Goal: Task Accomplishment & Management: Use online tool/utility

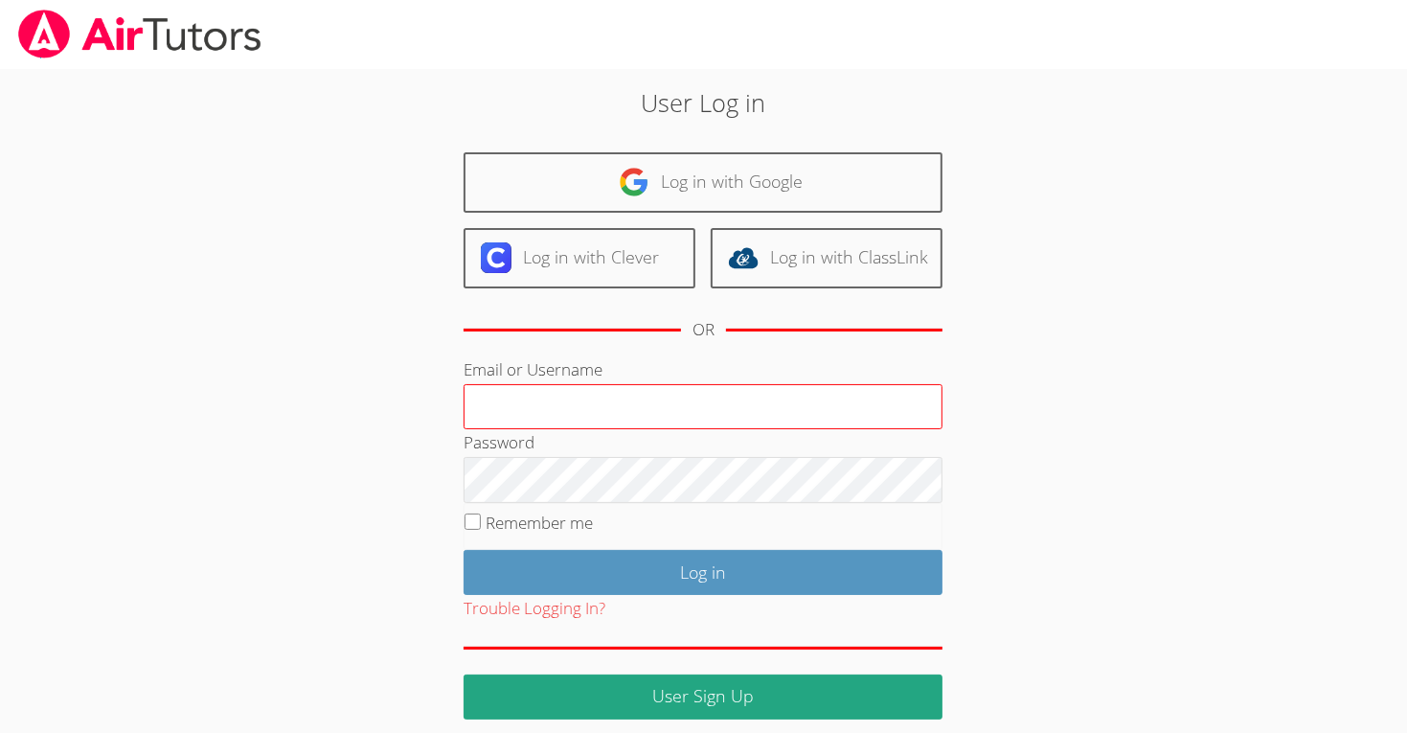
click at [750, 411] on input "Email or Username" at bounding box center [703, 407] width 479 height 46
click at [712, 392] on input "[DOMAIN_NAME]" at bounding box center [703, 407] width 479 height 46
click at [707, 395] on input "[DOMAIN_NAME]" at bounding box center [703, 407] width 479 height 46
type input "m"
click at [666, 410] on input "Email or Username" at bounding box center [703, 407] width 479 height 46
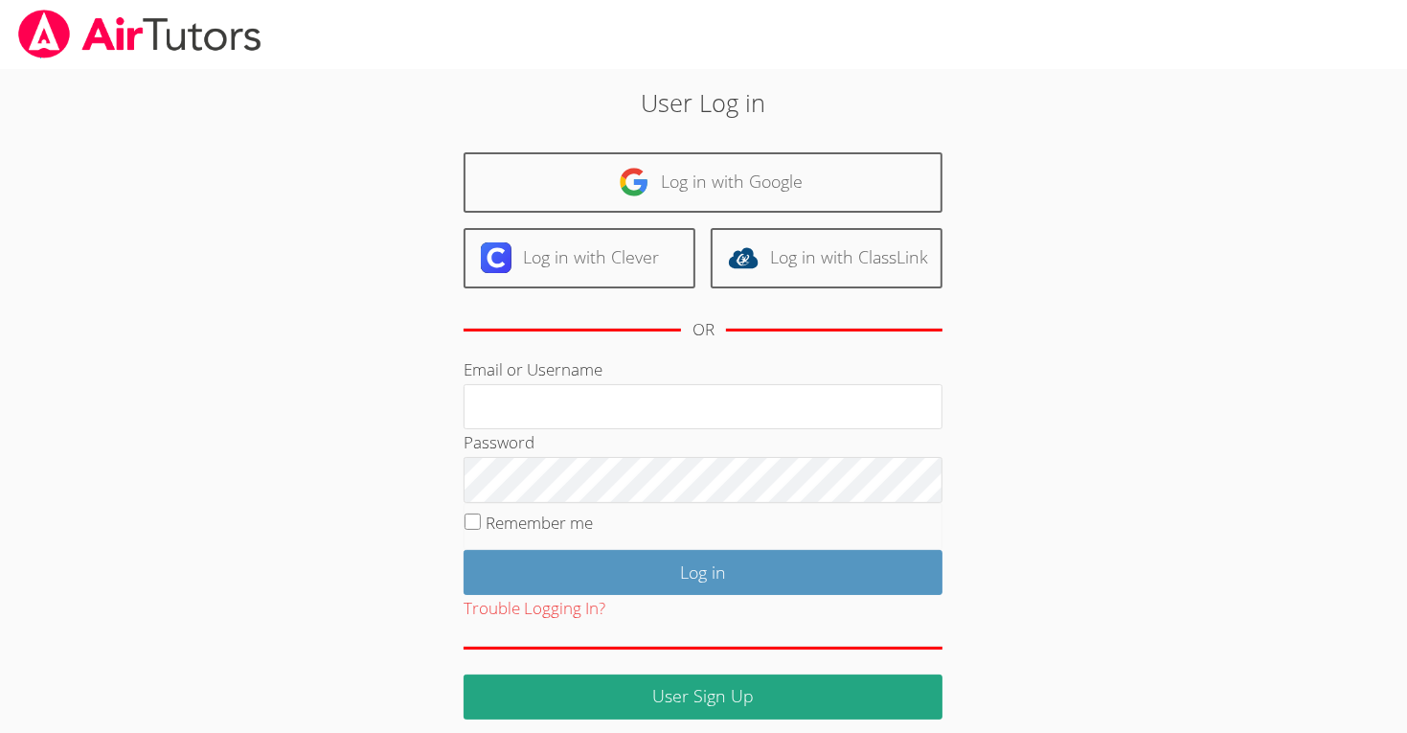
type input "[EMAIL_ADDRESS][DOMAIN_NAME]"
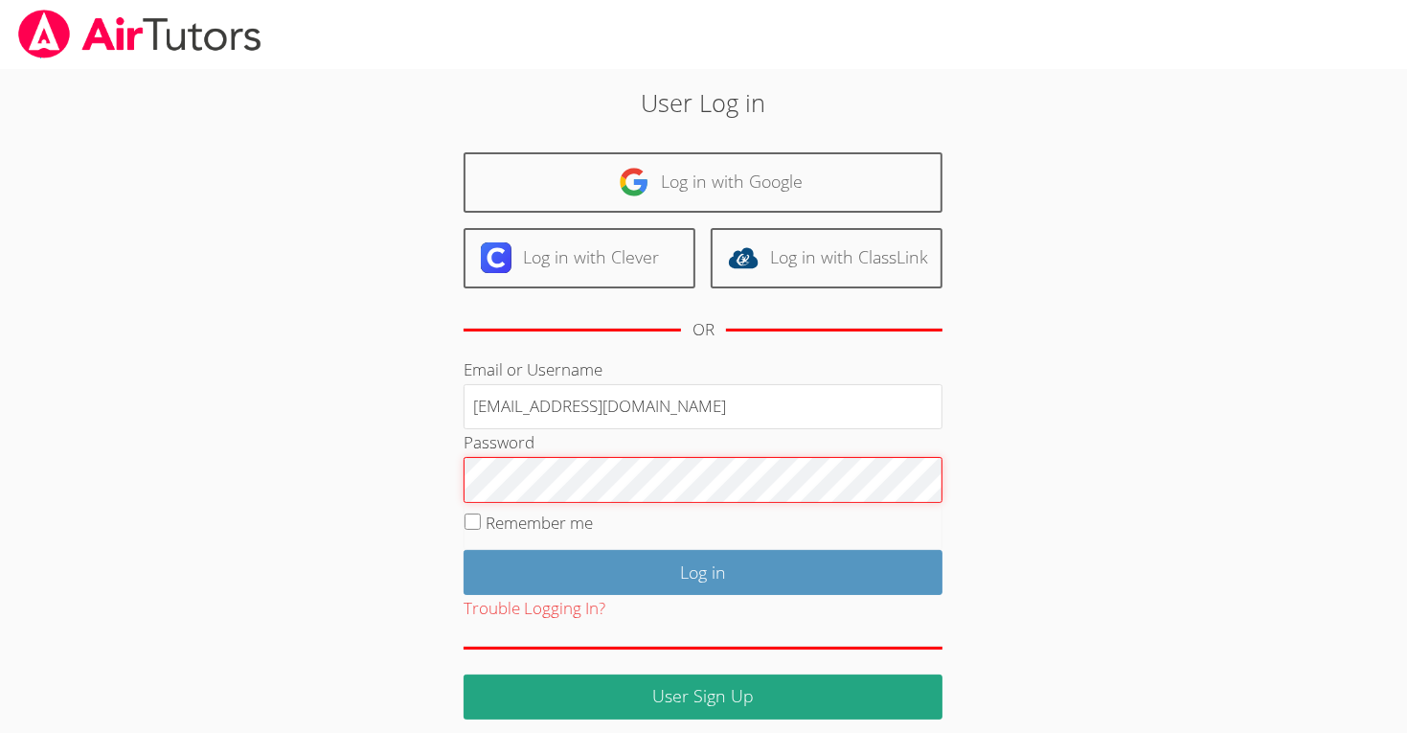
click at [464, 550] on input "Log in" at bounding box center [703, 572] width 479 height 45
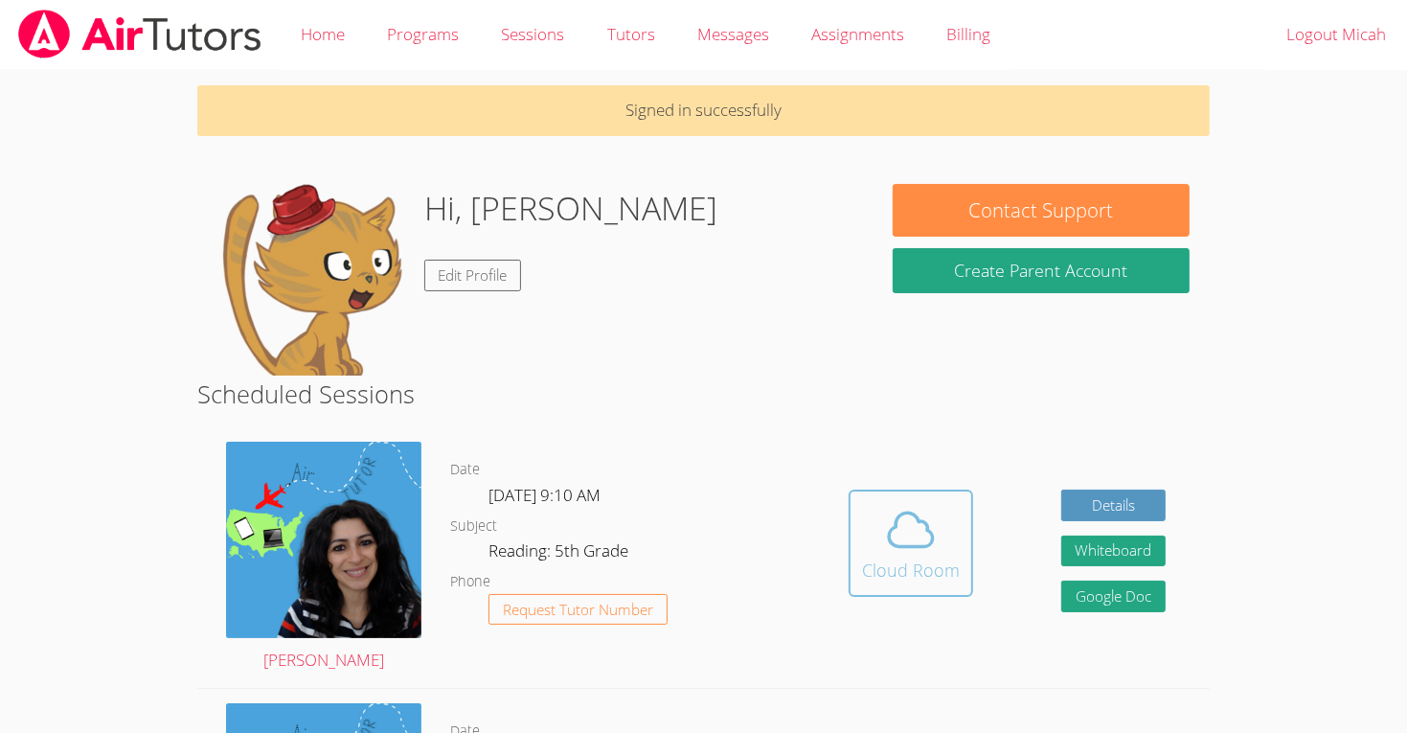
click at [894, 510] on icon at bounding box center [911, 530] width 54 height 54
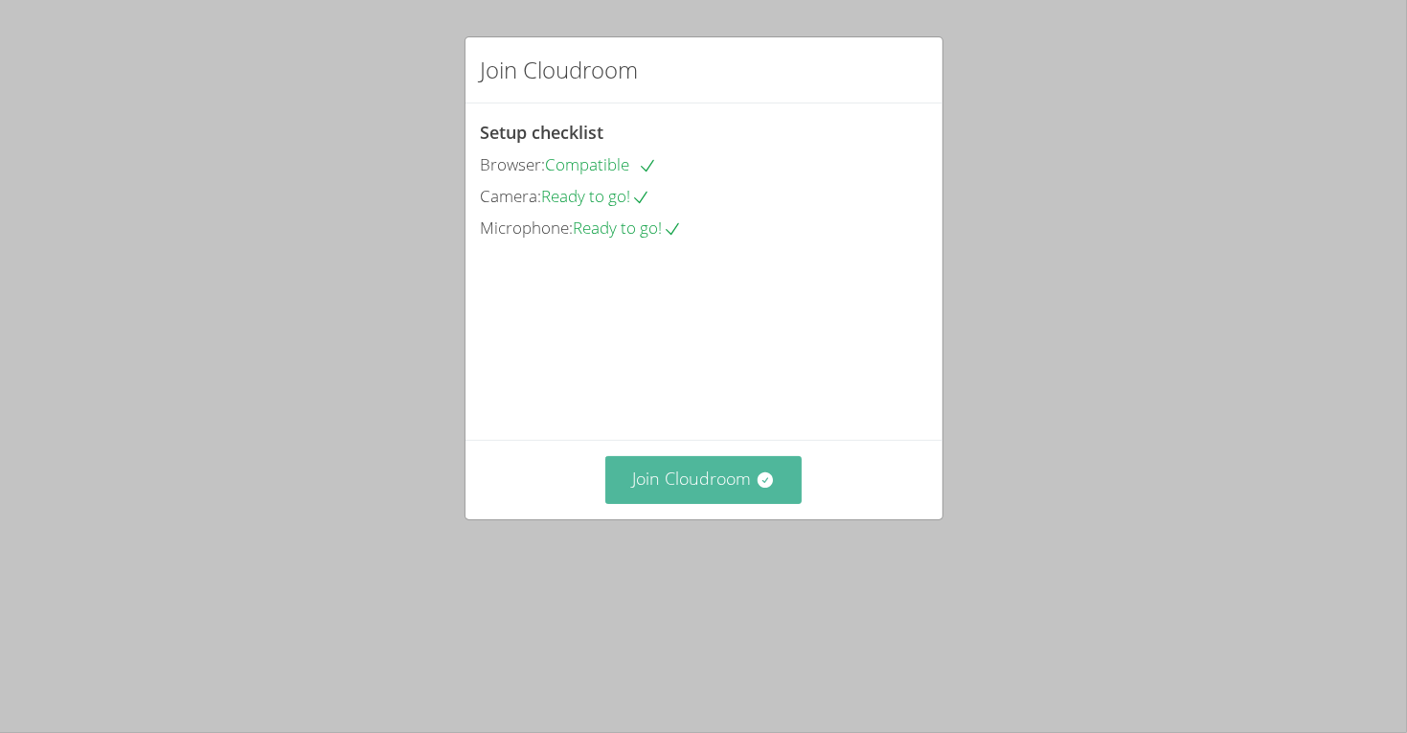
drag, startPoint x: 745, startPoint y: 572, endPoint x: 742, endPoint y: 582, distance: 10.9
click at [742, 503] on button "Join Cloudroom" at bounding box center [703, 479] width 196 height 47
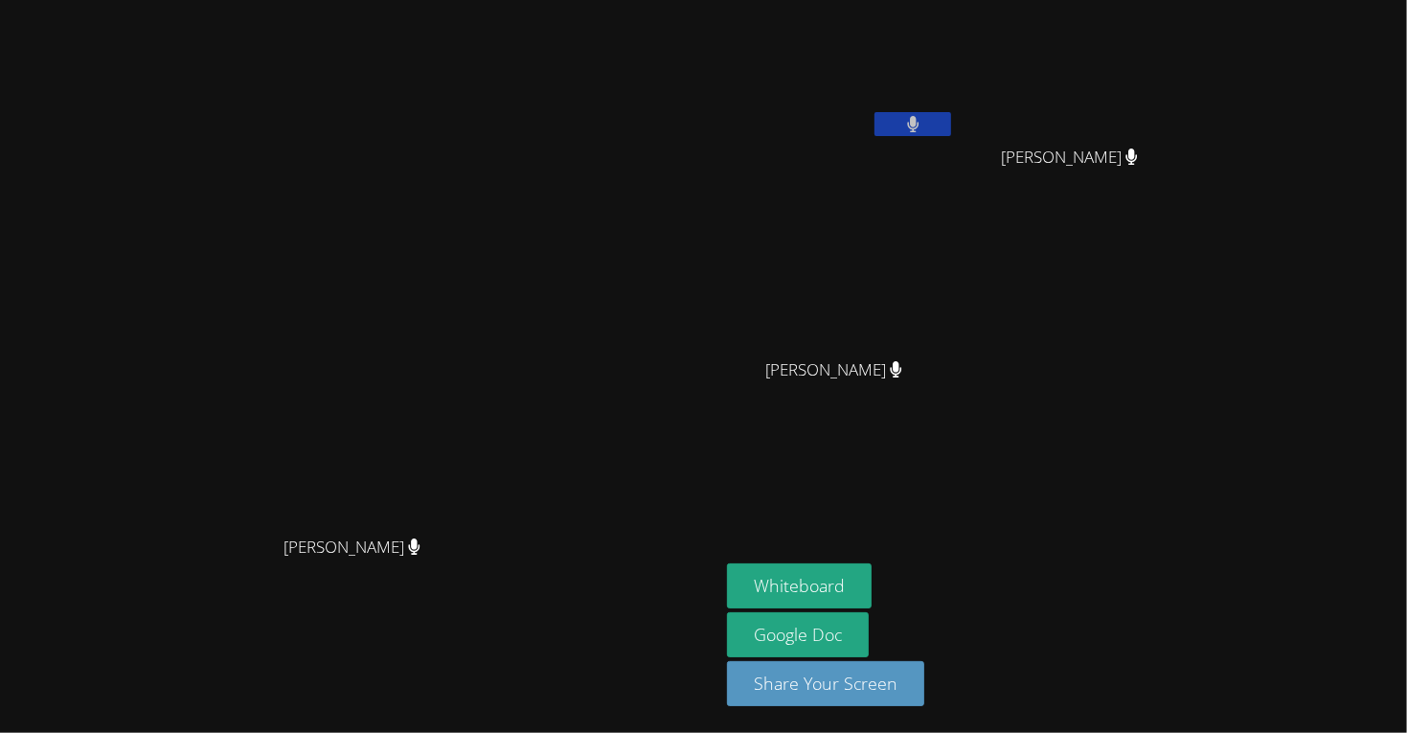
click at [955, 82] on video at bounding box center [841, 72] width 228 height 128
click at [919, 120] on icon at bounding box center [912, 124] width 11 height 16
drag, startPoint x: 1117, startPoint y: 114, endPoint x: 1126, endPoint y: 117, distance: 10.0
click at [951, 117] on button at bounding box center [913, 124] width 77 height 24
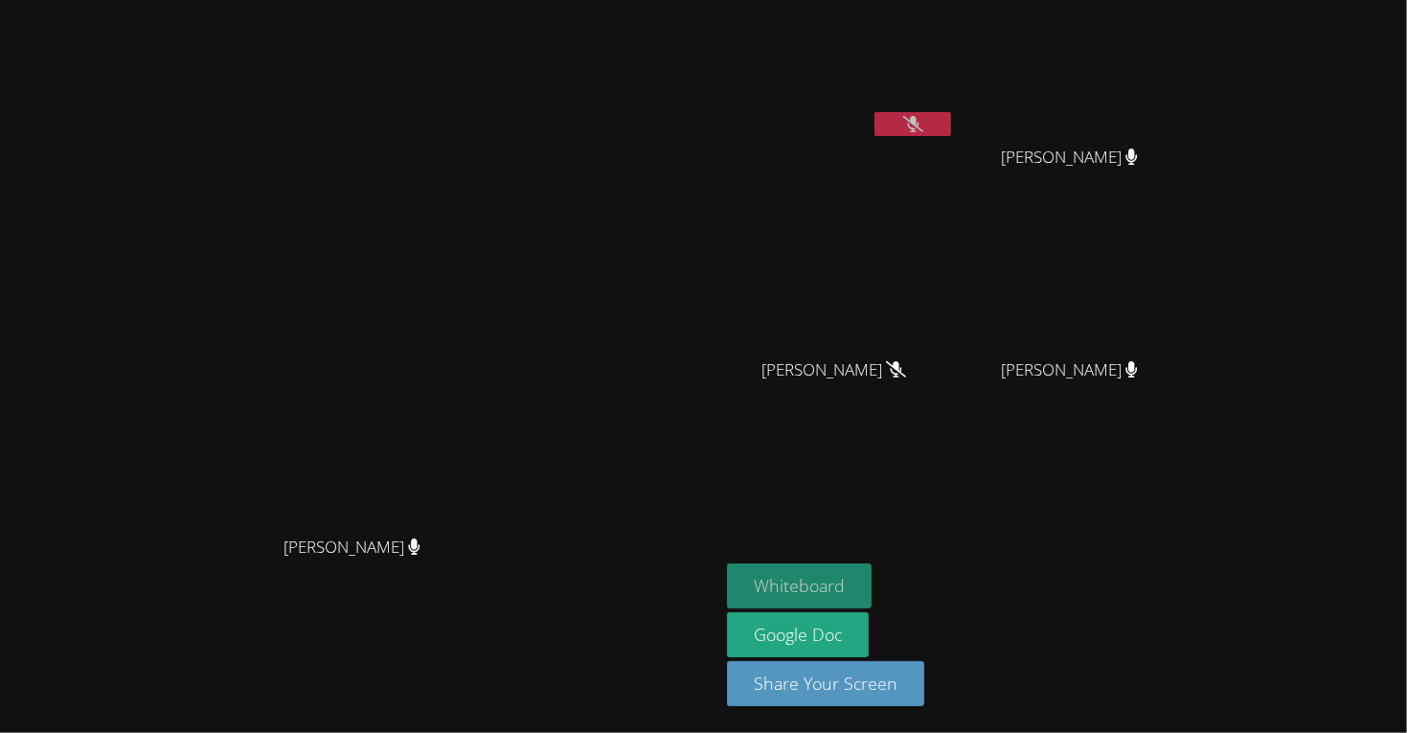
click at [872, 568] on button "Whiteboard" at bounding box center [799, 585] width 145 height 45
click at [951, 121] on button at bounding box center [913, 124] width 77 height 24
click at [951, 134] on button at bounding box center [913, 124] width 77 height 24
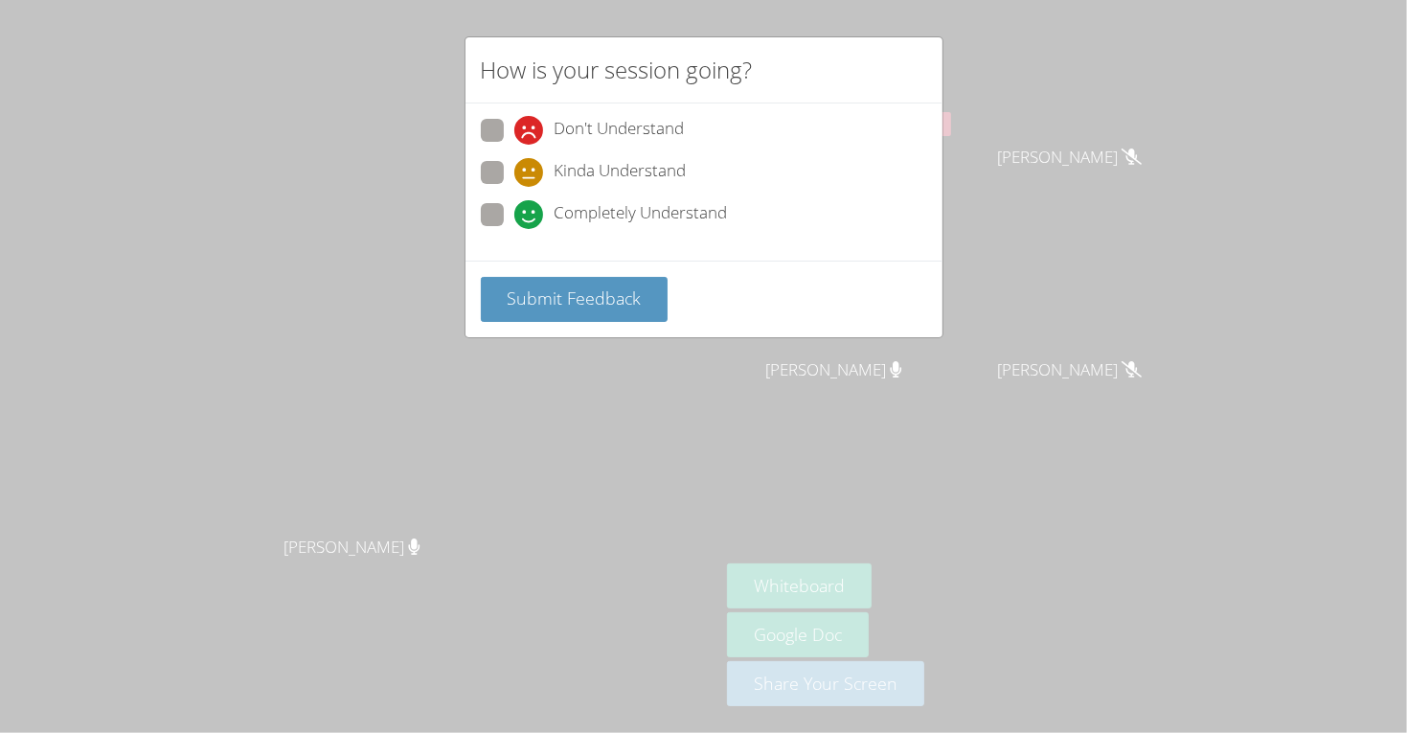
click at [616, 214] on span "Completely Understand" at bounding box center [641, 214] width 173 height 29
click at [531, 214] on input "Completely Understand" at bounding box center [522, 211] width 16 height 16
radio input "true"
click at [621, 280] on button "Submit Feedback" at bounding box center [575, 299] width 188 height 45
